Goal: Task Accomplishment & Management: Complete application form

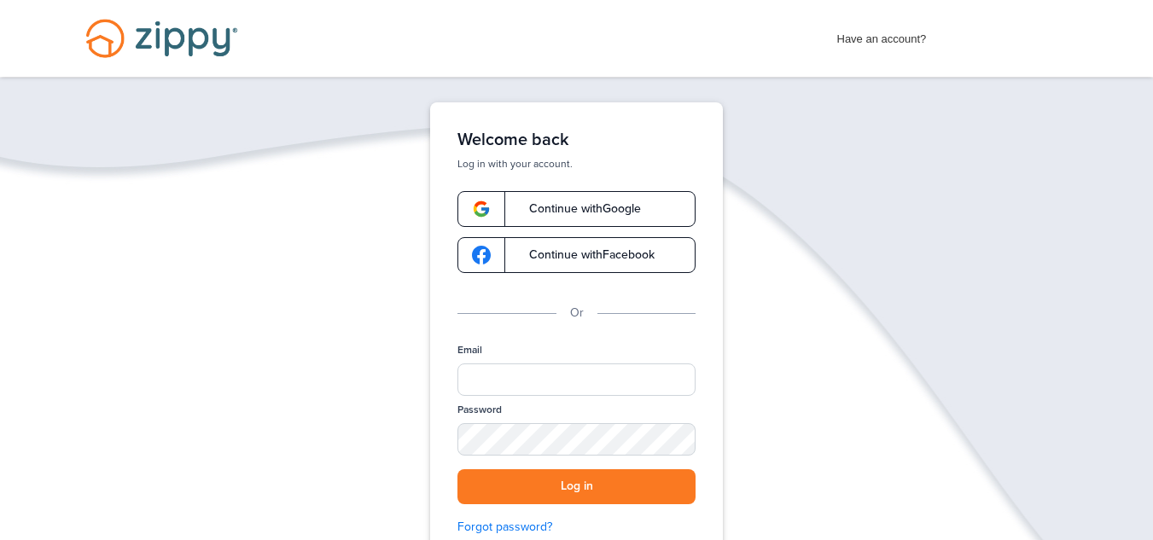
click at [582, 217] on link "Continue with Google" at bounding box center [577, 209] width 238 height 36
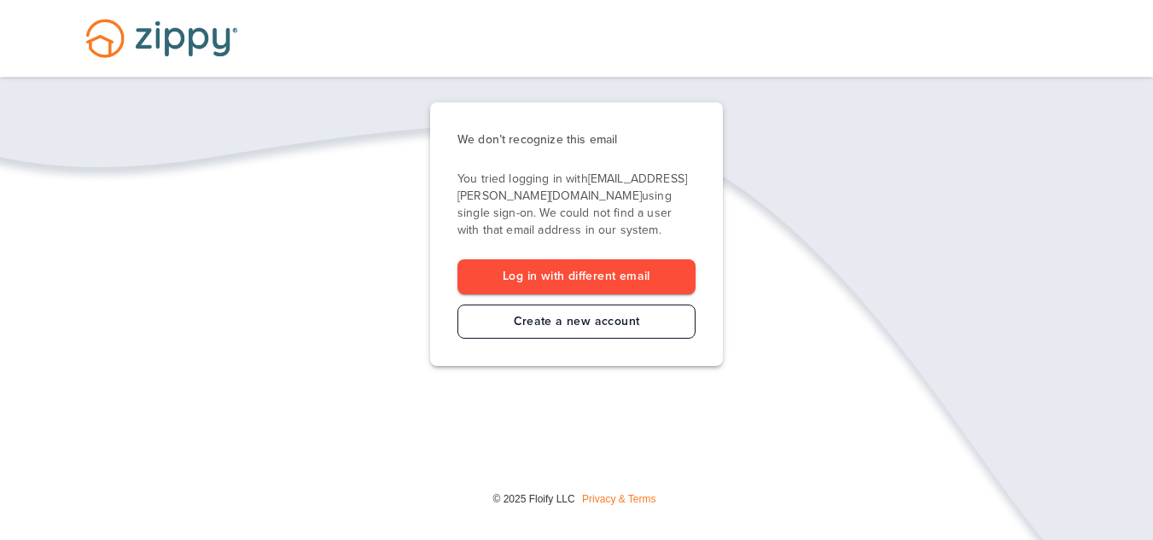
click at [603, 331] on link "Create a new account" at bounding box center [577, 322] width 238 height 35
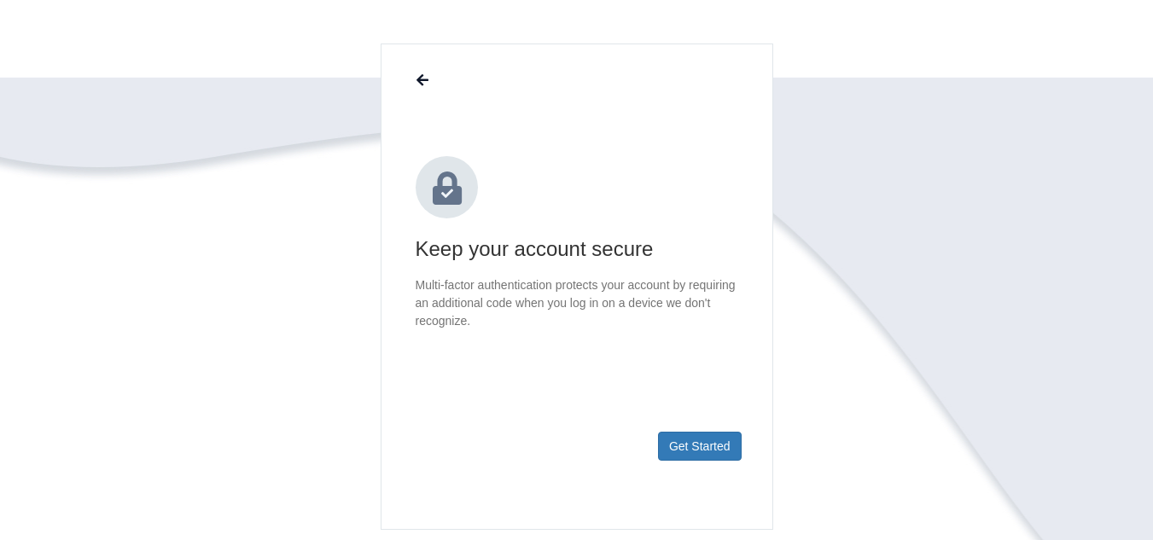
scroll to position [97, 0]
click at [697, 463] on footer "Get Started" at bounding box center [577, 474] width 391 height 111
click at [703, 452] on button "Get Started" at bounding box center [700, 447] width 84 height 29
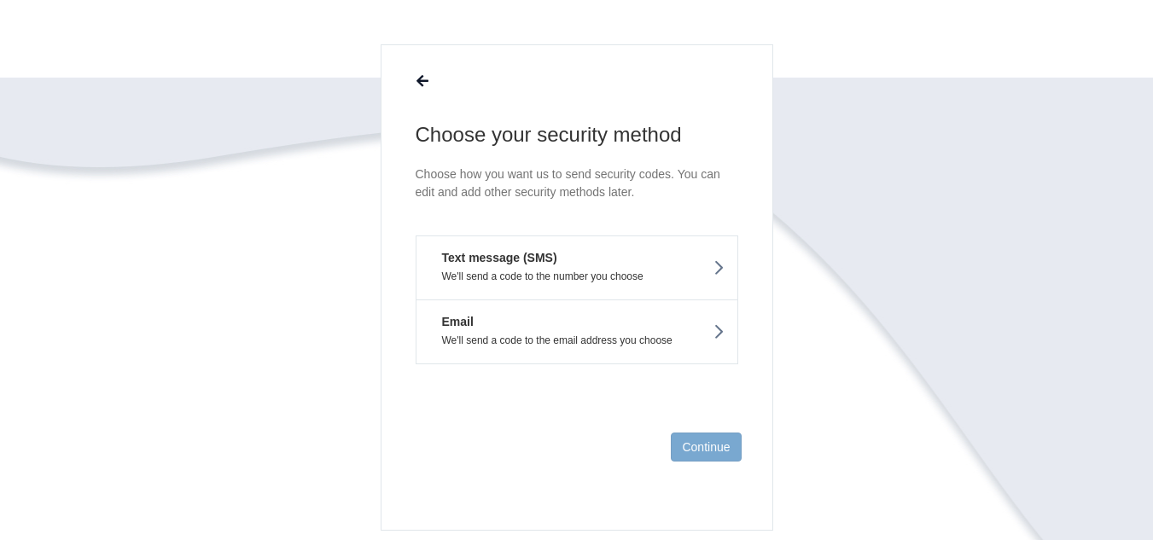
click at [608, 273] on p "We'll send a code to the number you choose" at bounding box center [576, 277] width 295 height 12
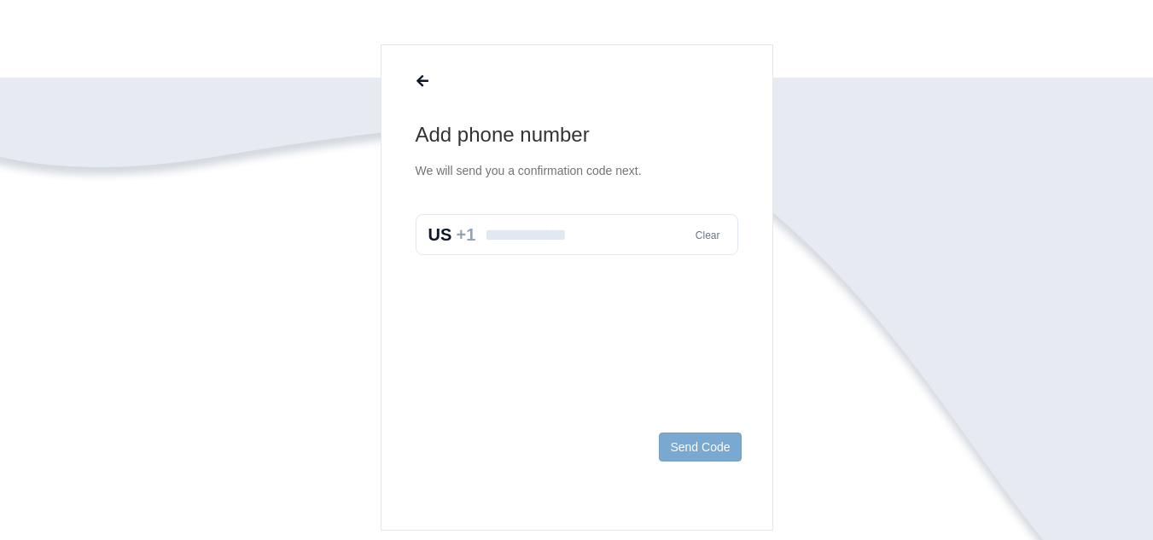
click at [589, 230] on input "text" at bounding box center [577, 234] width 323 height 41
type input "**********"
click at [680, 447] on button "Send Code" at bounding box center [700, 447] width 82 height 29
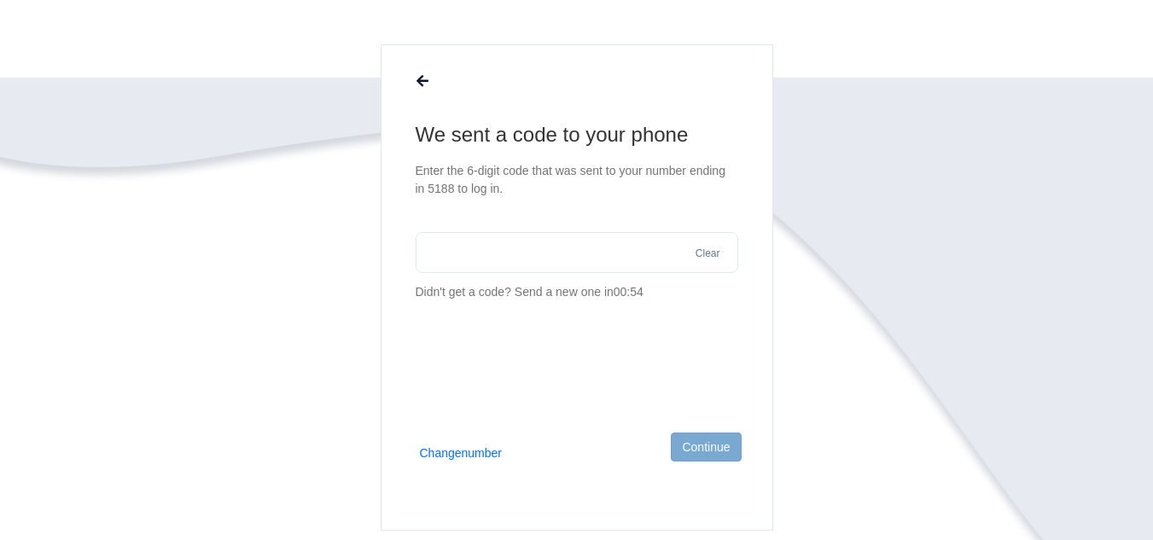
click at [522, 258] on input "text" at bounding box center [577, 252] width 323 height 41
type input "******"
click at [679, 437] on button "Continue" at bounding box center [706, 447] width 70 height 29
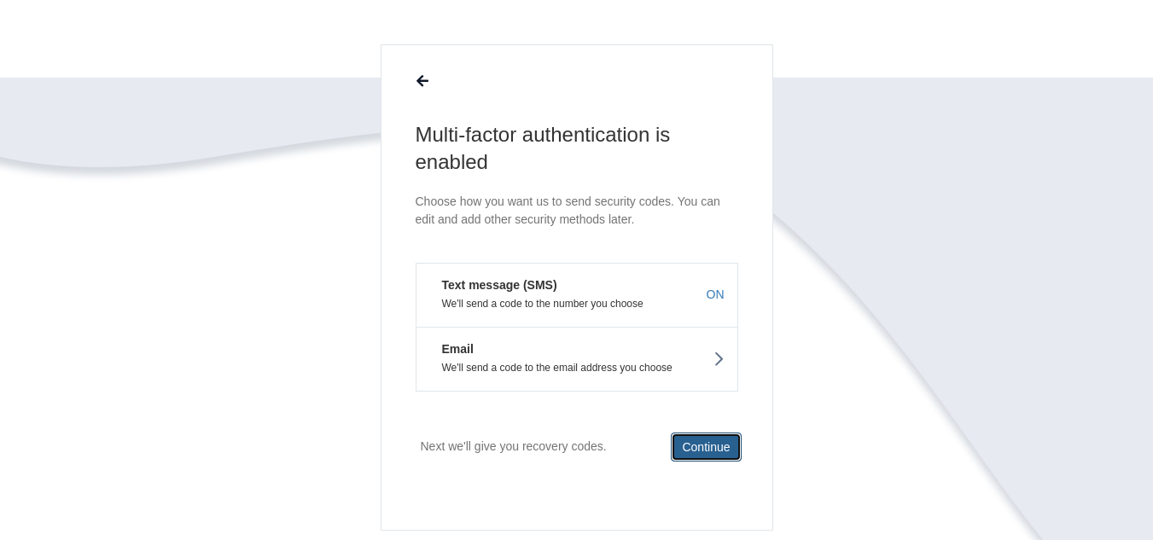
click at [686, 451] on button "Continue" at bounding box center [706, 447] width 70 height 29
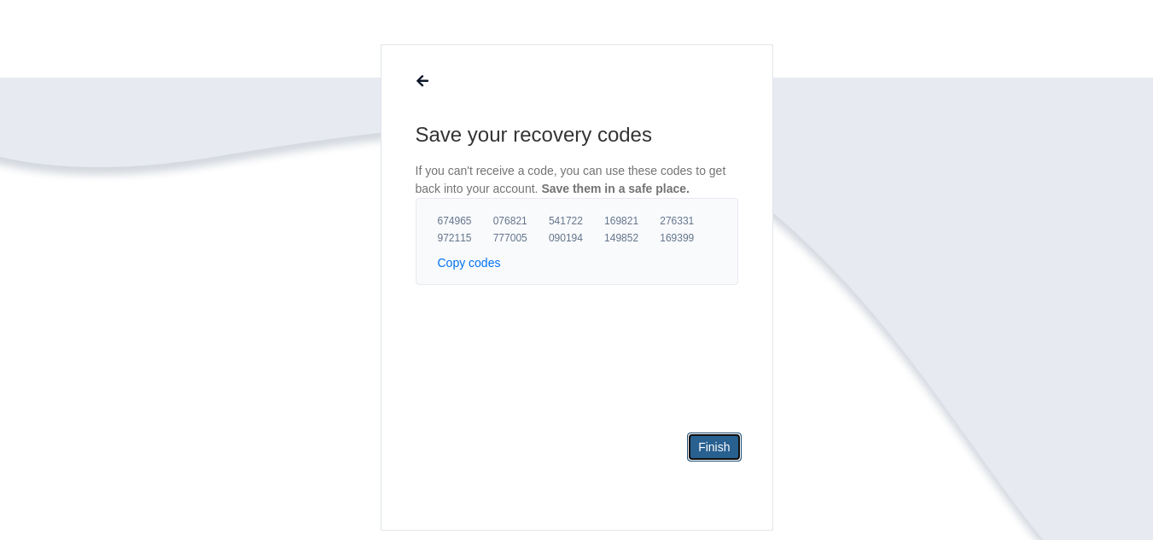
click at [699, 447] on link "Finish" at bounding box center [714, 447] width 54 height 29
